Goal: Task Accomplishment & Management: Manage account settings

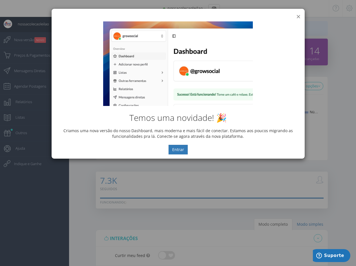
click at [299, 17] on button "×" at bounding box center [298, 17] width 4 height 8
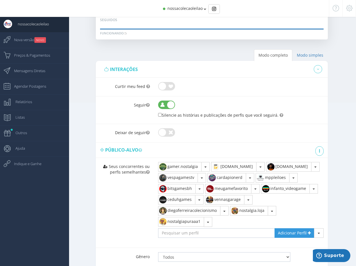
scroll to position [266, 0]
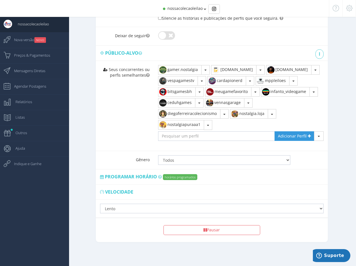
click at [142, 177] on span "Programar horário" at bounding box center [131, 177] width 52 height 6
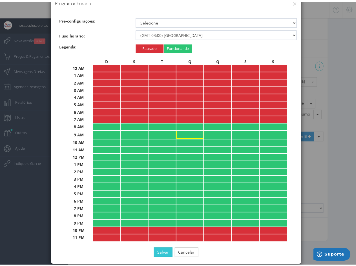
scroll to position [22, 0]
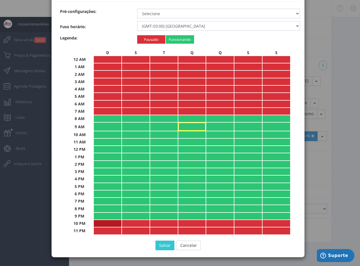
click at [111, 224] on td "Pausado Padrão (Lento) Lento Normal Rápido Super Rápido" at bounding box center [108, 223] width 28 height 7
click at [132, 225] on td "Pausado Padrão (Lento) Lento Normal Rápido Super Rápido" at bounding box center [136, 223] width 28 height 7
click at [159, 222] on td "Pausado Padrão (Lento) Lento Normal Rápido Super Rápido" at bounding box center [164, 223] width 28 height 7
click at [185, 220] on td "Pausado Padrão (Lento) Lento Normal Rápido Super Rápido" at bounding box center [192, 223] width 28 height 7
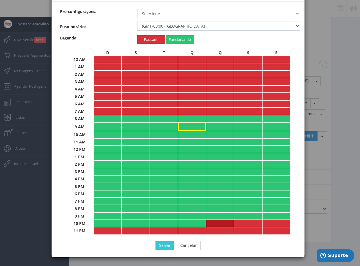
click at [218, 224] on td "Pausado Padrão (Lento) Lento Normal Rápido Super Rápido" at bounding box center [220, 223] width 28 height 7
click at [242, 222] on td "Pausado Padrão (Lento) Lento Normal Rápido Super Rápido" at bounding box center [248, 223] width 28 height 7
click at [264, 222] on td "Pausado Padrão (Lento) Lento Normal Rápido Super Rápido" at bounding box center [277, 223] width 28 height 7
click at [160, 248] on button "Salvar" at bounding box center [165, 246] width 19 height 10
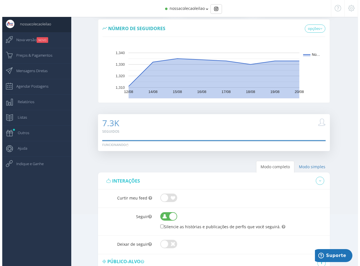
scroll to position [0, 0]
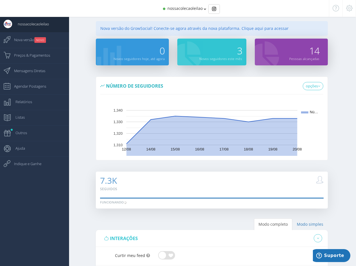
click at [191, 9] on span "nossacolecaoleilao" at bounding box center [184, 8] width 35 height 5
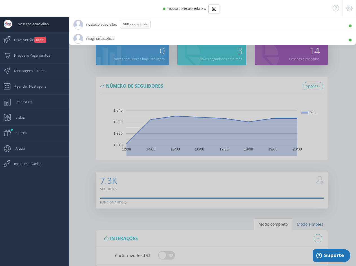
click at [100, 37] on span "imaginarias.oficial 3.6K Seguidores" at bounding box center [94, 38] width 42 height 14
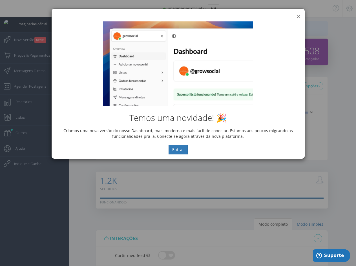
click at [298, 16] on button "×" at bounding box center [298, 17] width 4 height 8
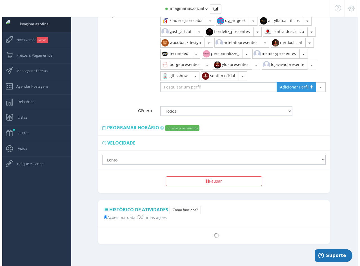
scroll to position [328, 0]
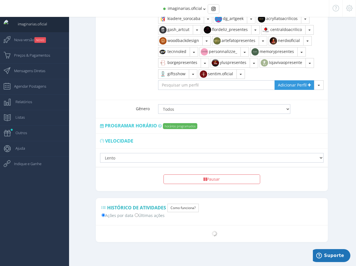
click at [138, 125] on span "Programar horário" at bounding box center [131, 126] width 52 height 6
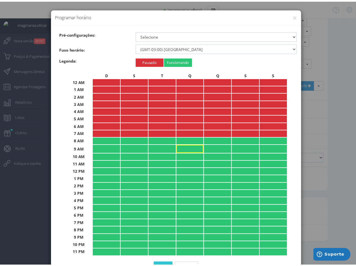
scroll to position [22, 0]
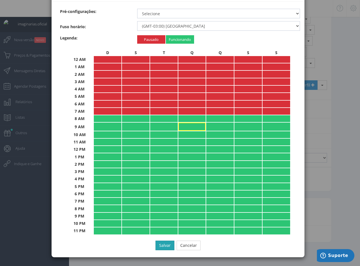
click at [165, 242] on button "Salvar" at bounding box center [165, 246] width 19 height 10
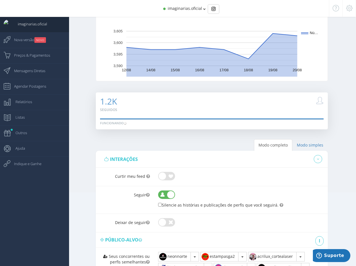
scroll to position [0, 0]
